Goal: Transaction & Acquisition: Purchase product/service

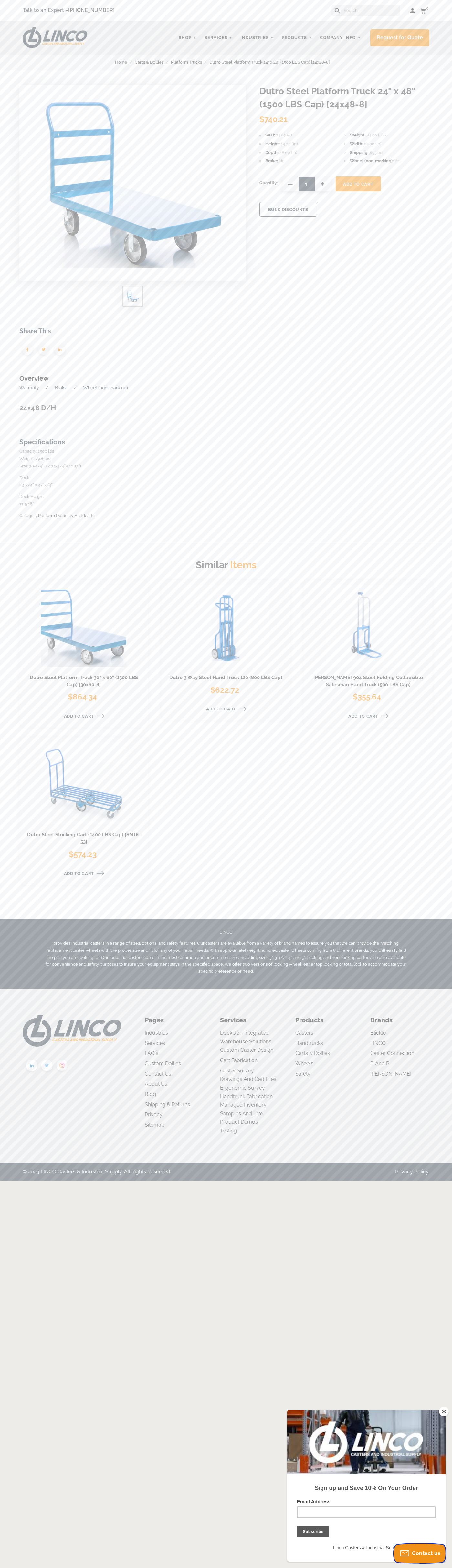
click at [420, 1553] on span "Contact us" at bounding box center [426, 1553] width 29 height 6
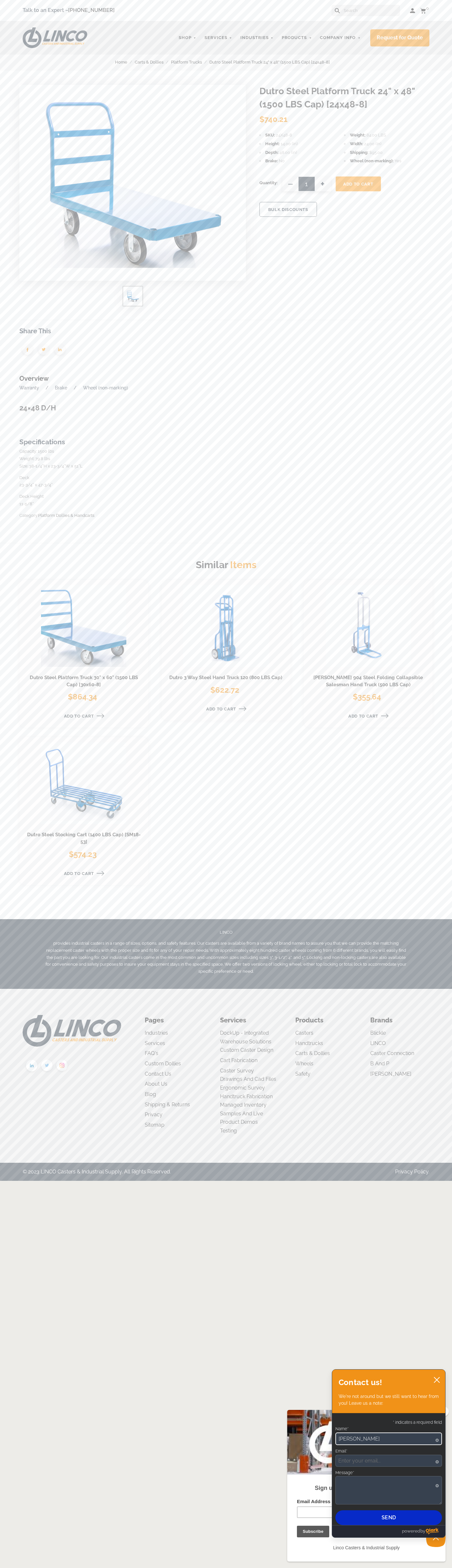
type input "John Smith"
click at [358, 184] on span "Add To Cart" at bounding box center [358, 184] width 30 height 5
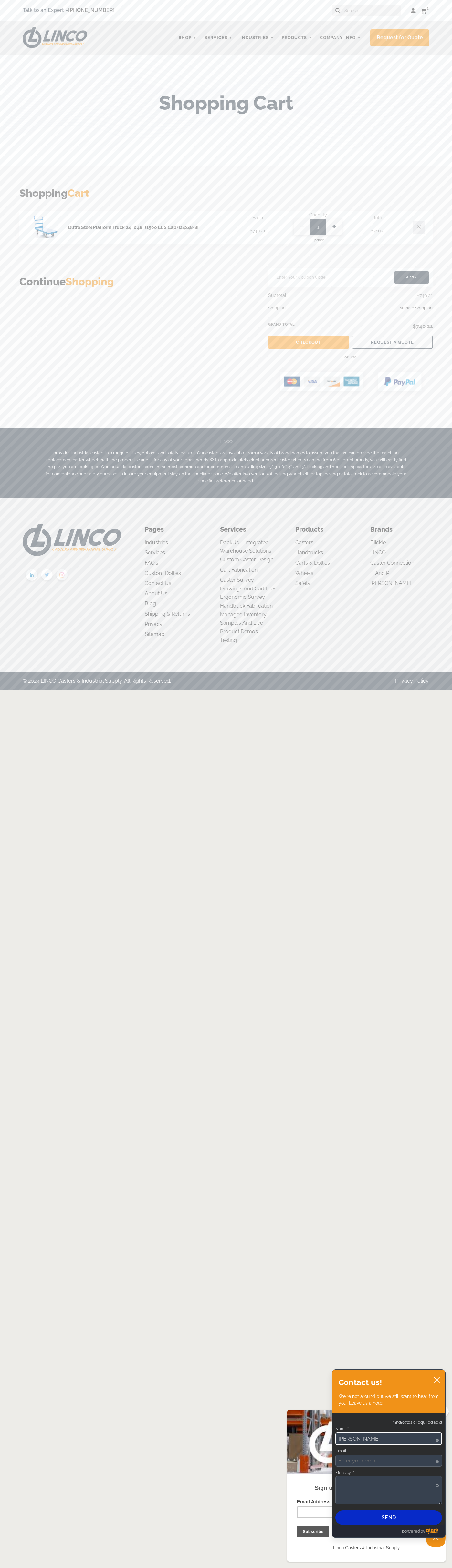
type input "[PERSON_NAME]"
click at [308, 342] on link "Checkout" at bounding box center [308, 342] width 80 height 13
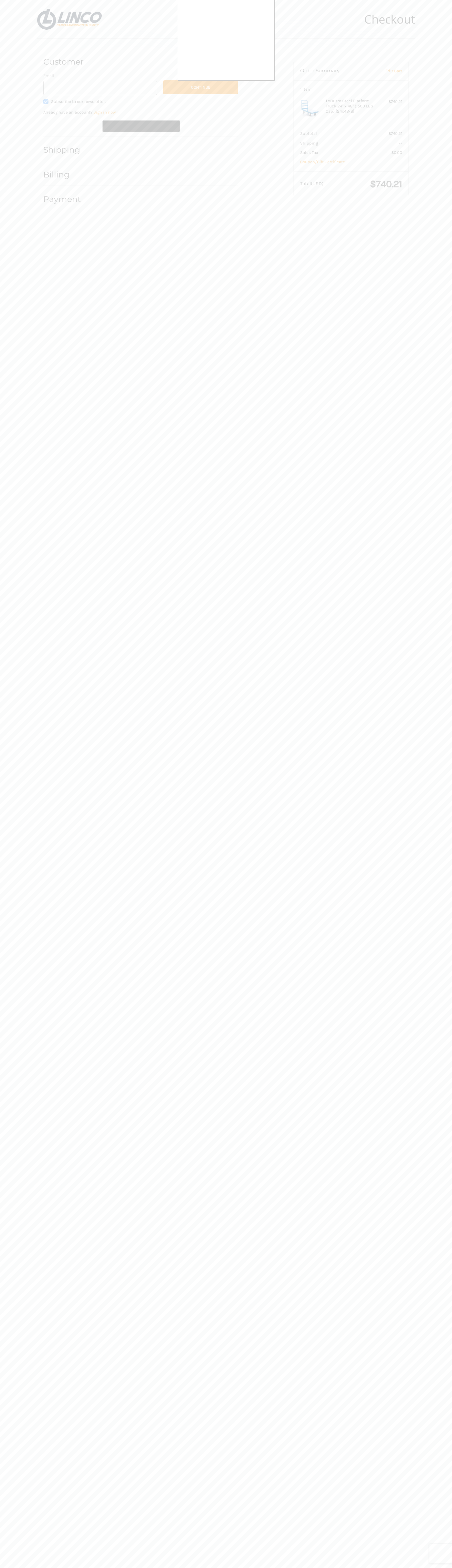
click at [75, 126] on div at bounding box center [226, 784] width 452 height 1568
type input "johnsmith008@storebotmail.joonix.net"
click at [200, 87] on button "Continue" at bounding box center [200, 87] width 75 height 14
select select "US"
type input "John"
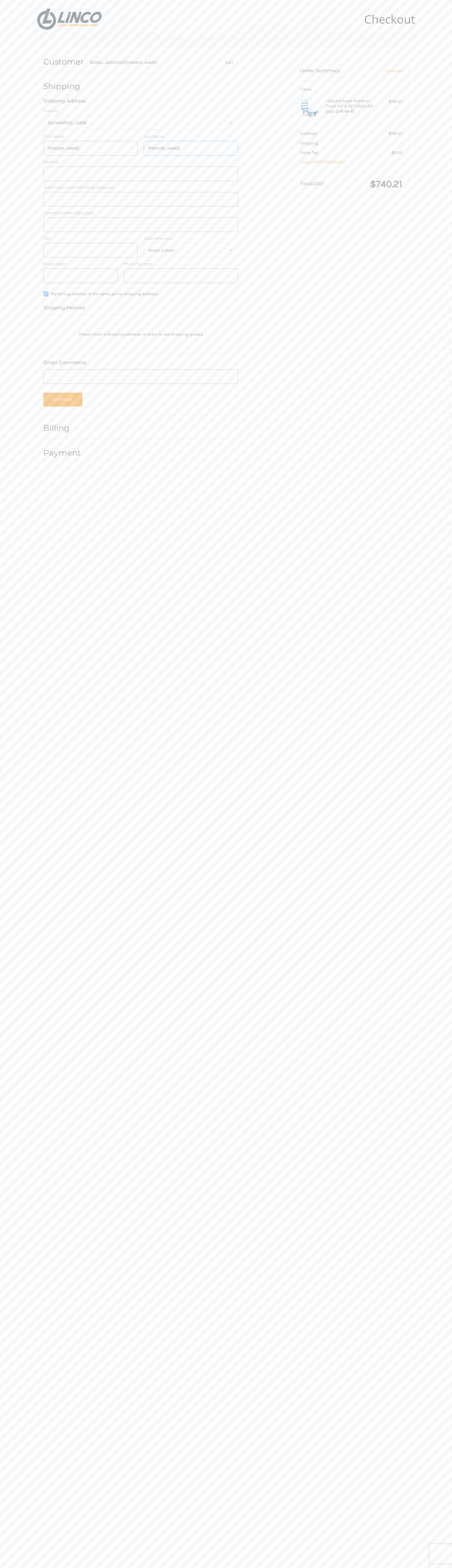
type input "Smith"
type input "401 North Tryon Street"
type input "First floor"
type input "[PERSON_NAME]"
type input "charlotte"
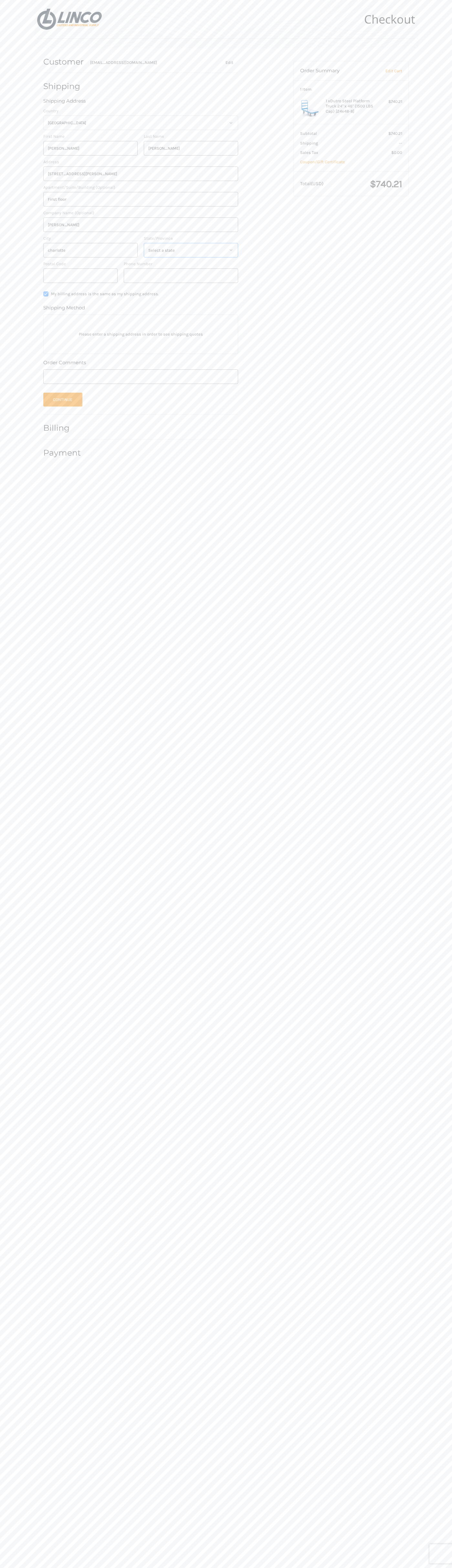
select select "NC"
type input "28202"
type input "6502530000"
radio input "true"
click at [141, 187] on label "Apartment/Suite/Building (Optional)" at bounding box center [141, 187] width 195 height 7
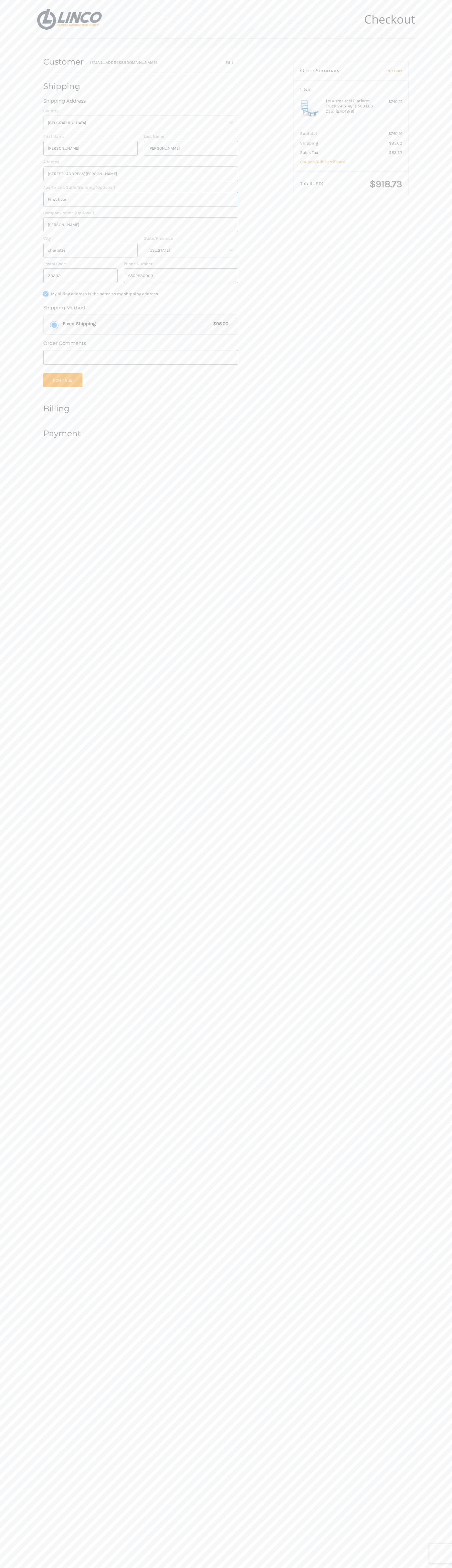
click at [141, 192] on input "First floor" at bounding box center [141, 199] width 195 height 15
click at [63, 380] on button "Continue" at bounding box center [63, 380] width 39 height 14
click at [255, 20] on header "Checkout" at bounding box center [226, 19] width 378 height 39
click at [450, 807] on body "Checkout Customer johnsmith008@storebotmail.joonix.net Shipping John Smith John…" at bounding box center [226, 784] width 452 height 1568
click at [250, 1567] on html "Checkout Customer johnsmith008@storebotmail.joonix.net Shipping John Smith John…" at bounding box center [226, 784] width 452 height 1568
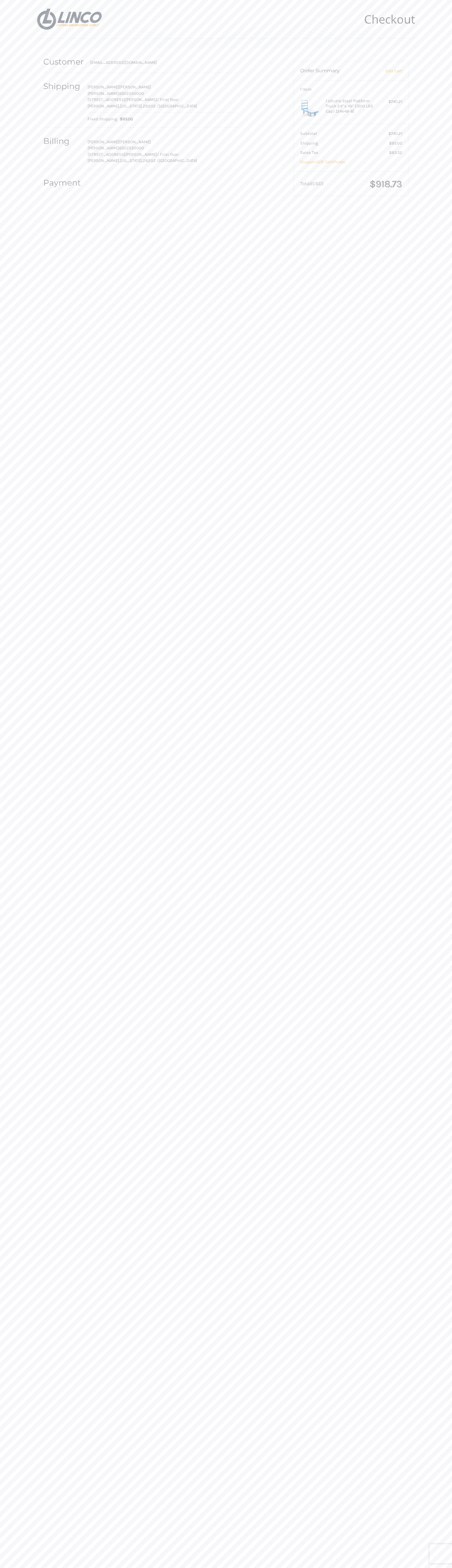
click at [7, 597] on body "Checkout Customer johnsmith008@storebotmail.joonix.net Shipping John Smith John…" at bounding box center [226, 784] width 452 height 1568
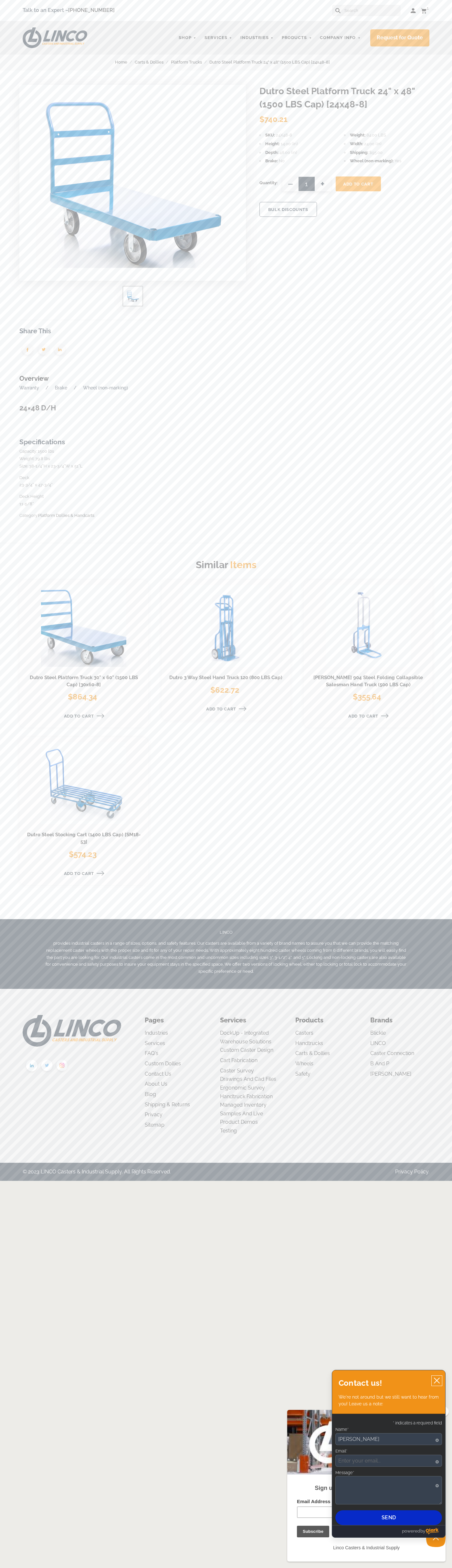
click at [437, 1381] on icon "close chatbox" at bounding box center [436, 1381] width 5 height 5
